Goal: Transaction & Acquisition: Purchase product/service

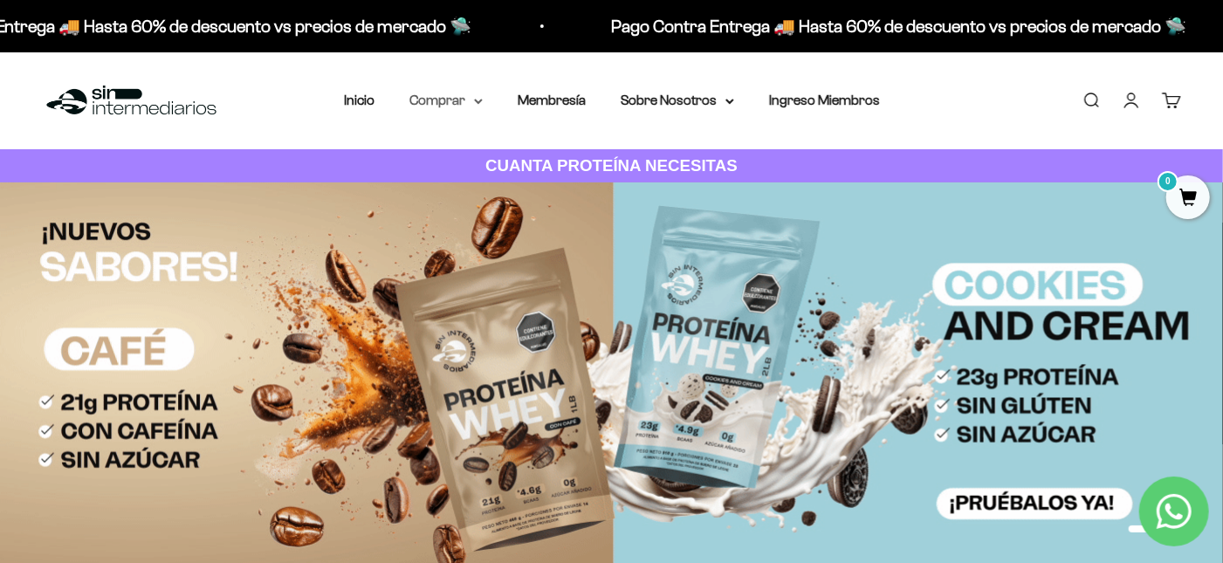
click at [411, 107] on summary "Comprar" at bounding box center [445, 100] width 73 height 23
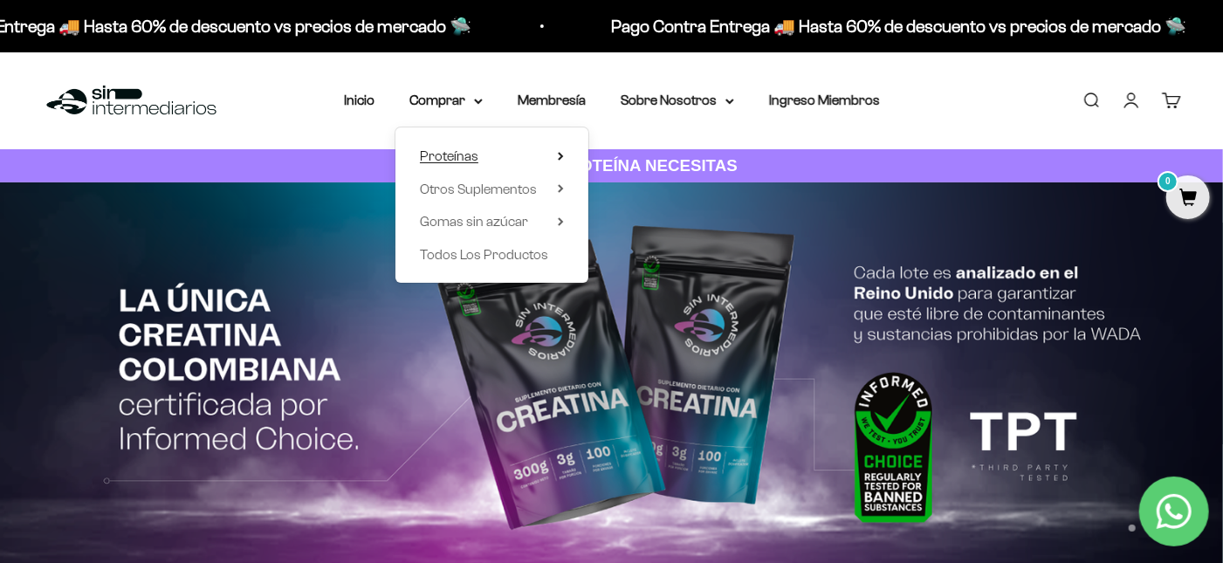
click at [454, 168] on summary "Proteínas" at bounding box center [492, 156] width 144 height 23
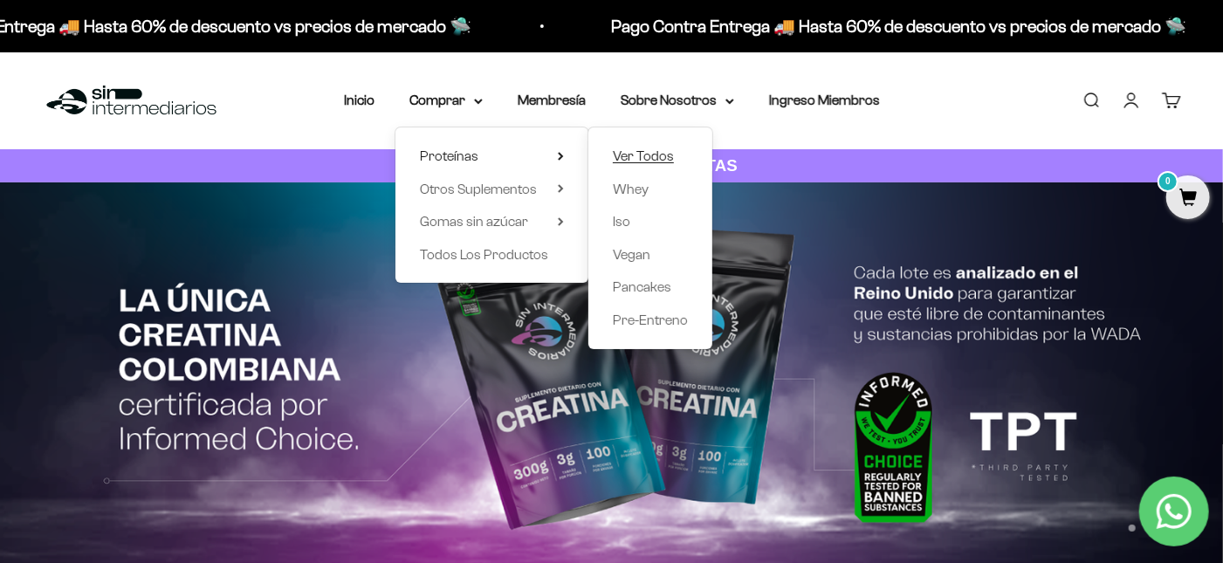
click at [674, 163] on span "Ver Todos" at bounding box center [643, 155] width 61 height 15
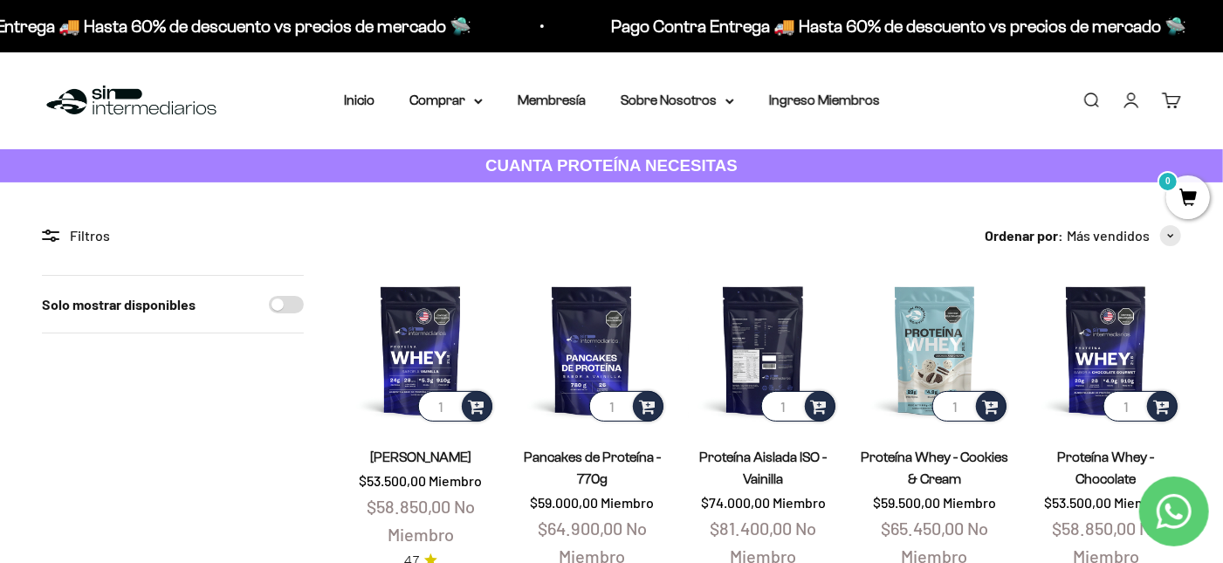
scroll to position [1039, 0]
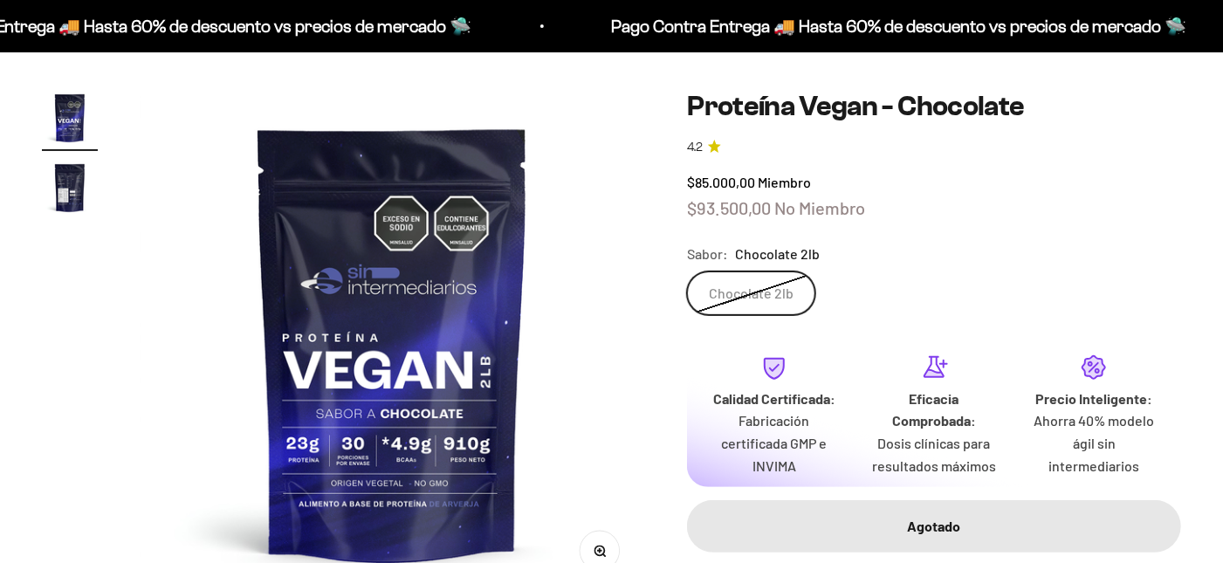
scroll to position [134, 0]
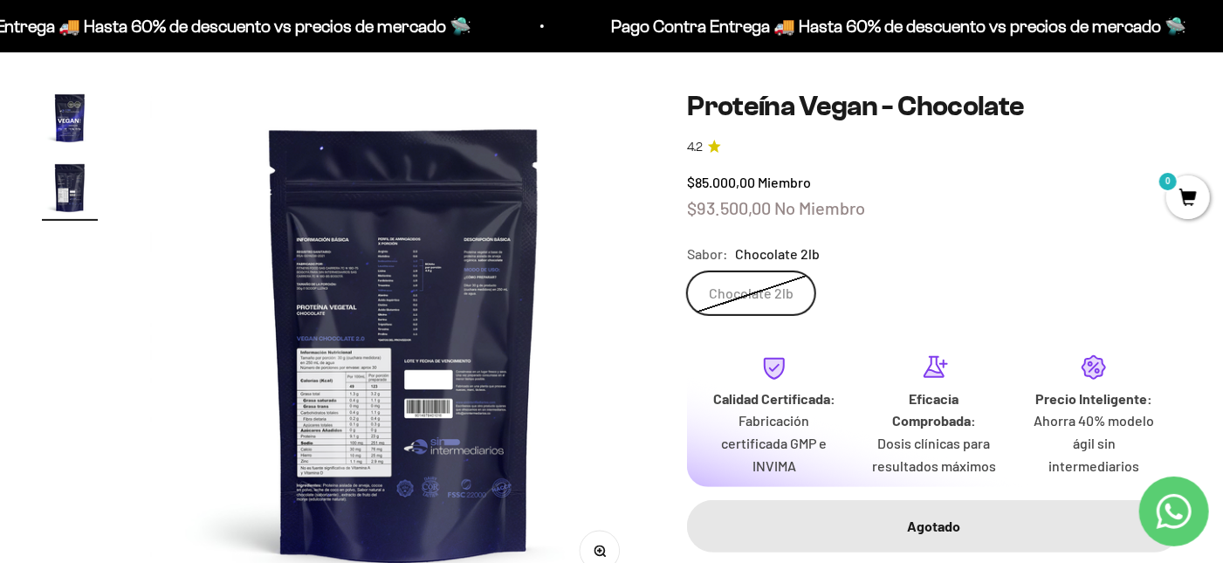
click at [65, 146] on img "Ir al artículo 1" at bounding box center [70, 118] width 56 height 56
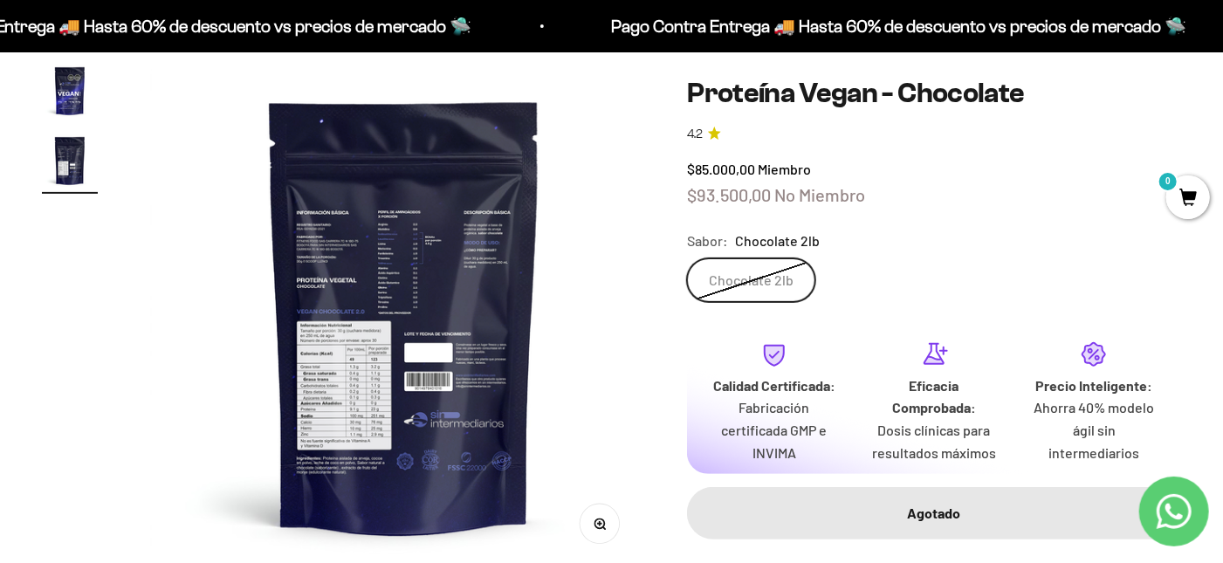
scroll to position [0, 0]
